Goal: Navigation & Orientation: Find specific page/section

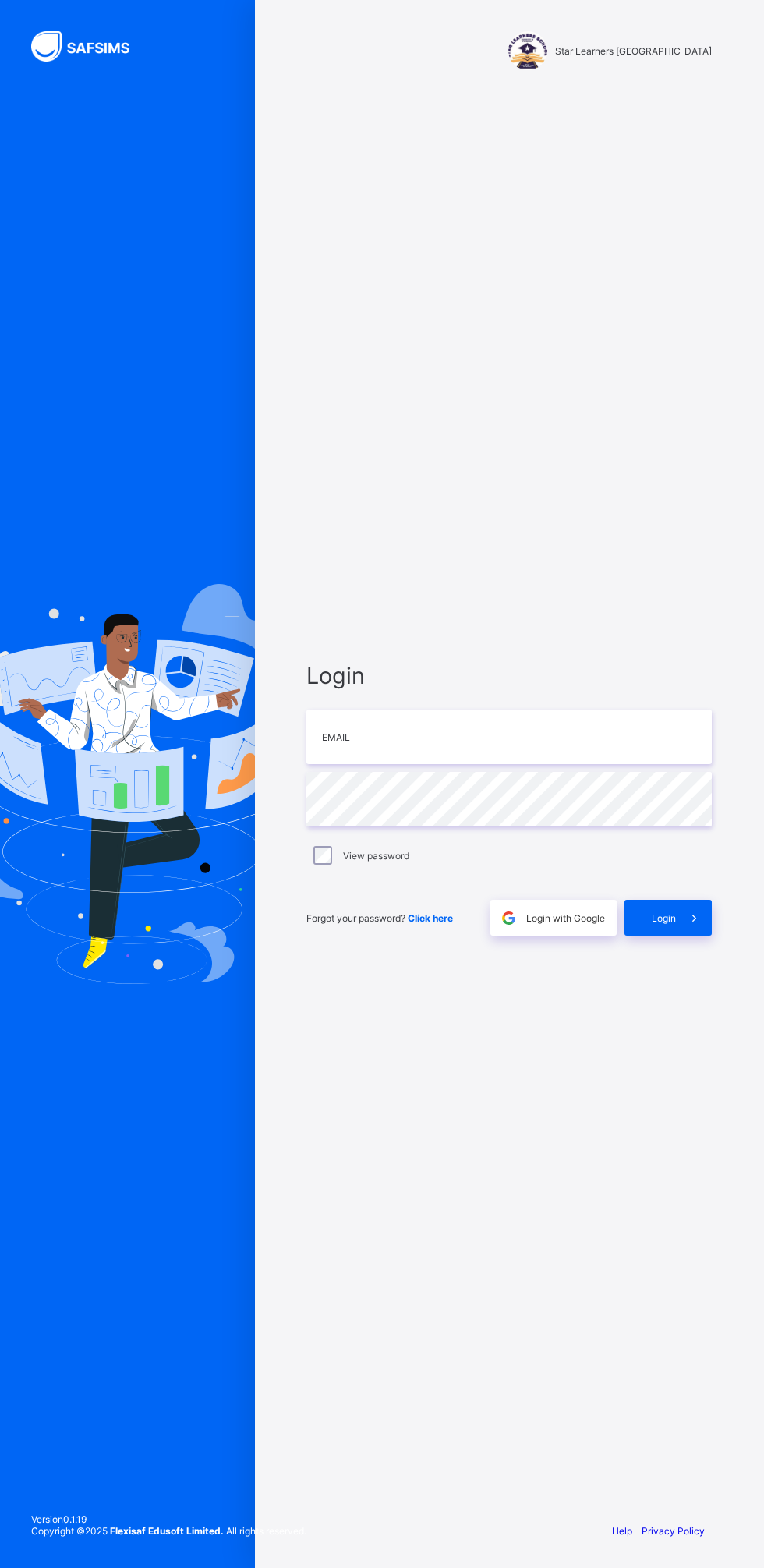
click at [10, 321] on div at bounding box center [127, 784] width 255 height 1568
click at [39, 296] on div at bounding box center [127, 784] width 255 height 1568
click at [103, 267] on div at bounding box center [127, 784] width 255 height 1568
